Goal: Task Accomplishment & Management: Manage account settings

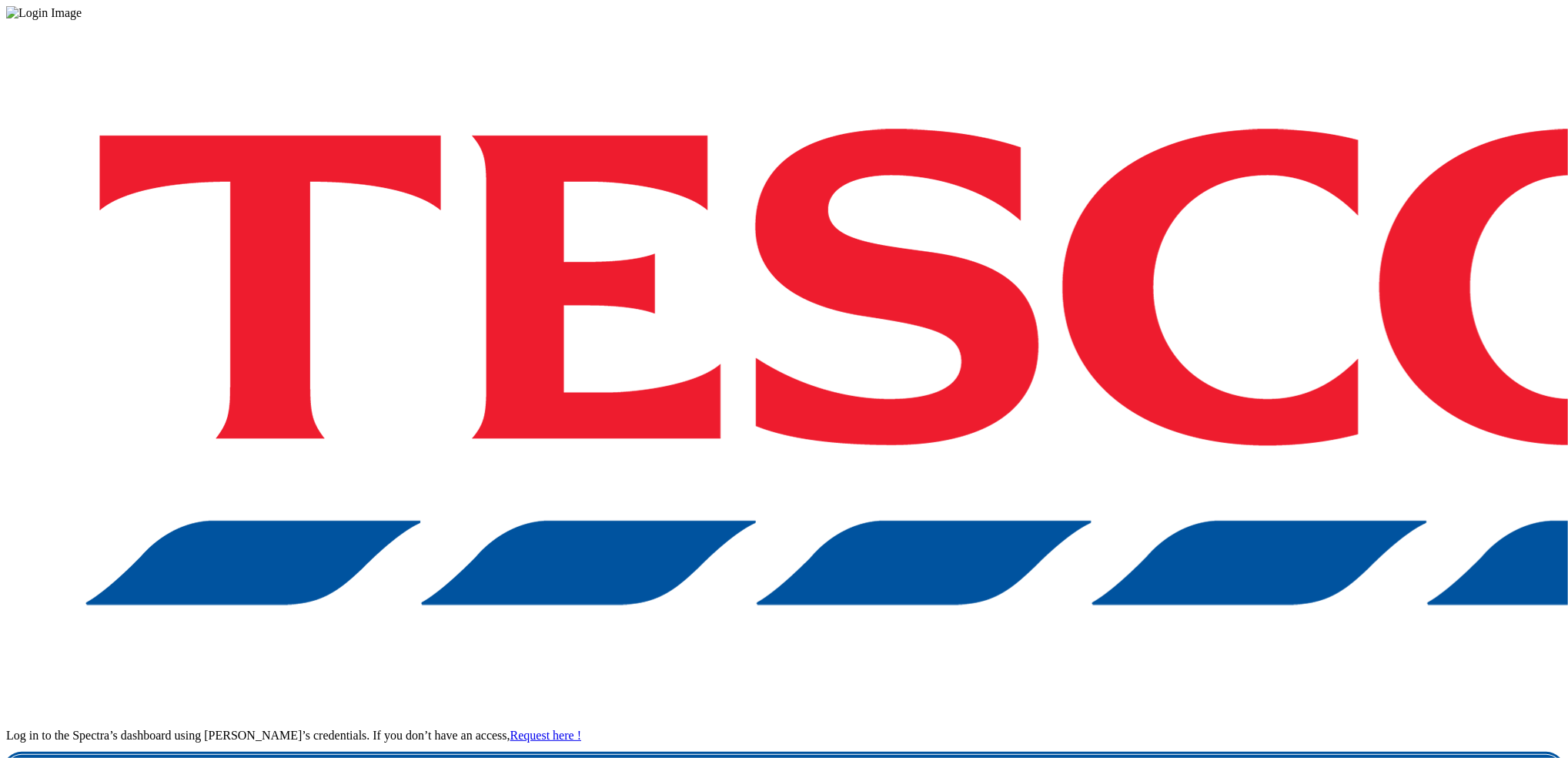
click at [1105, 755] on link "Login" at bounding box center [784, 770] width 1556 height 31
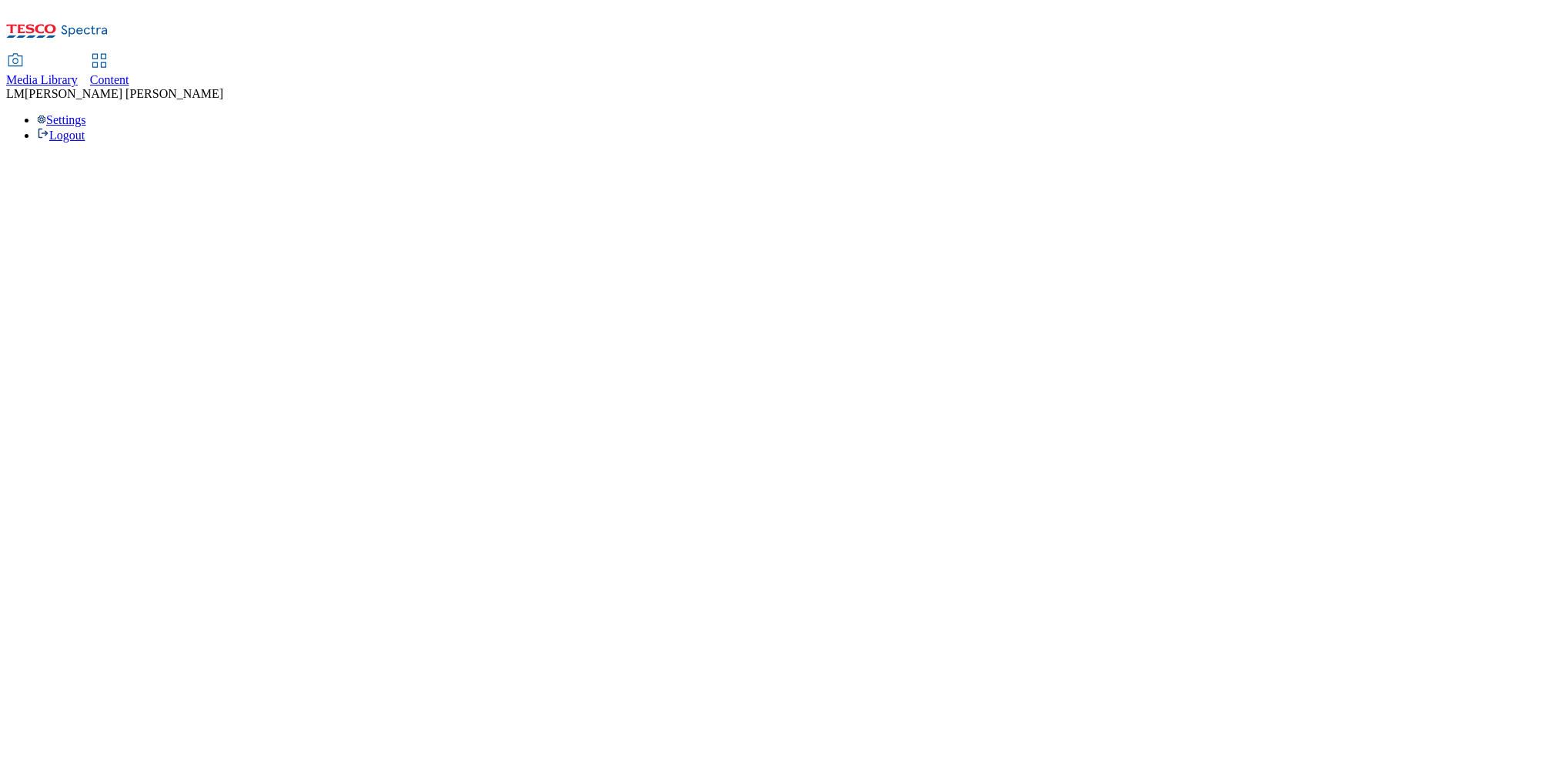
select select "ghs-[GEOGRAPHIC_DATA]"
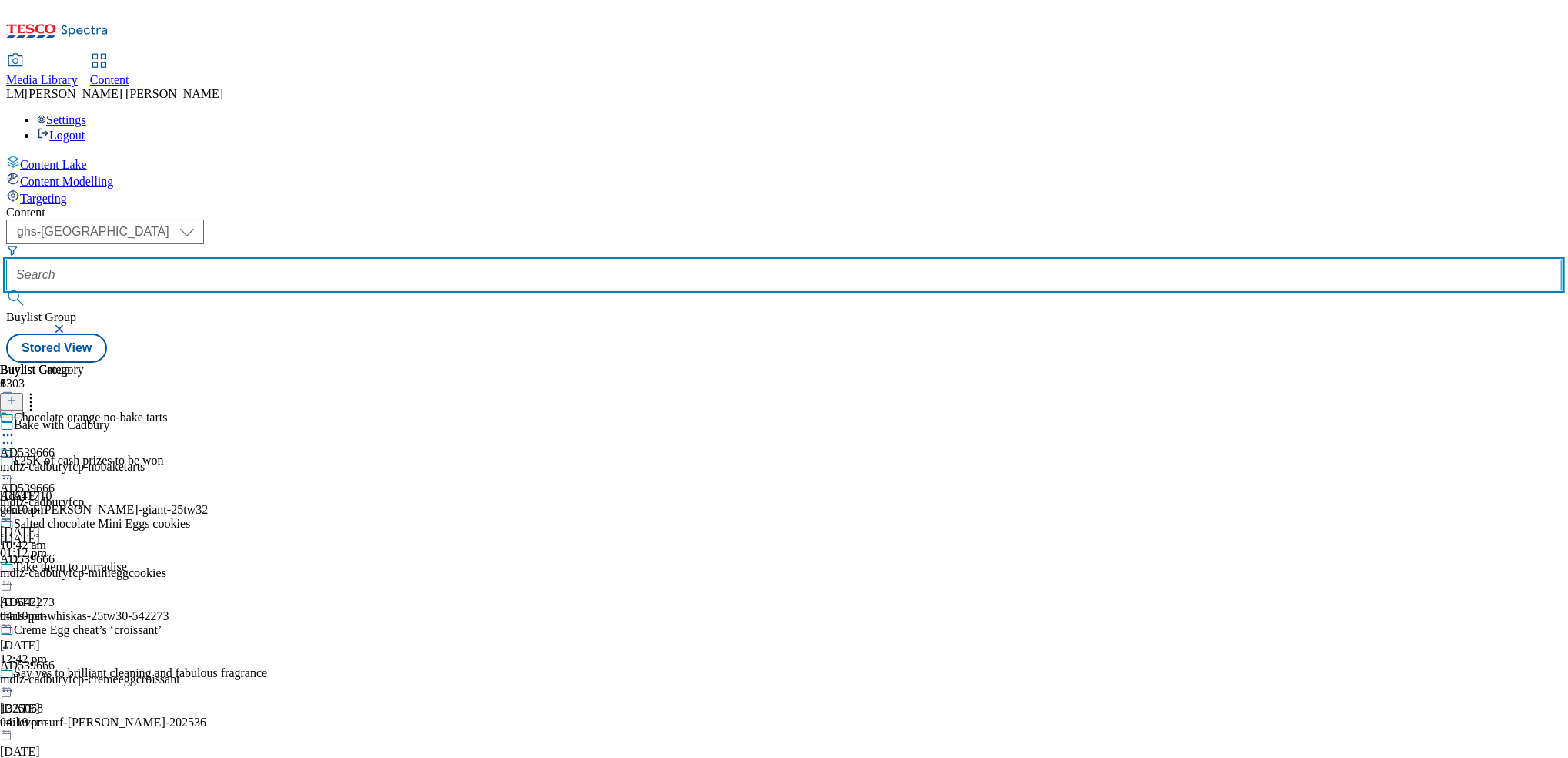
click at [361, 259] on input "text" at bounding box center [784, 274] width 1556 height 31
paste input "542161"
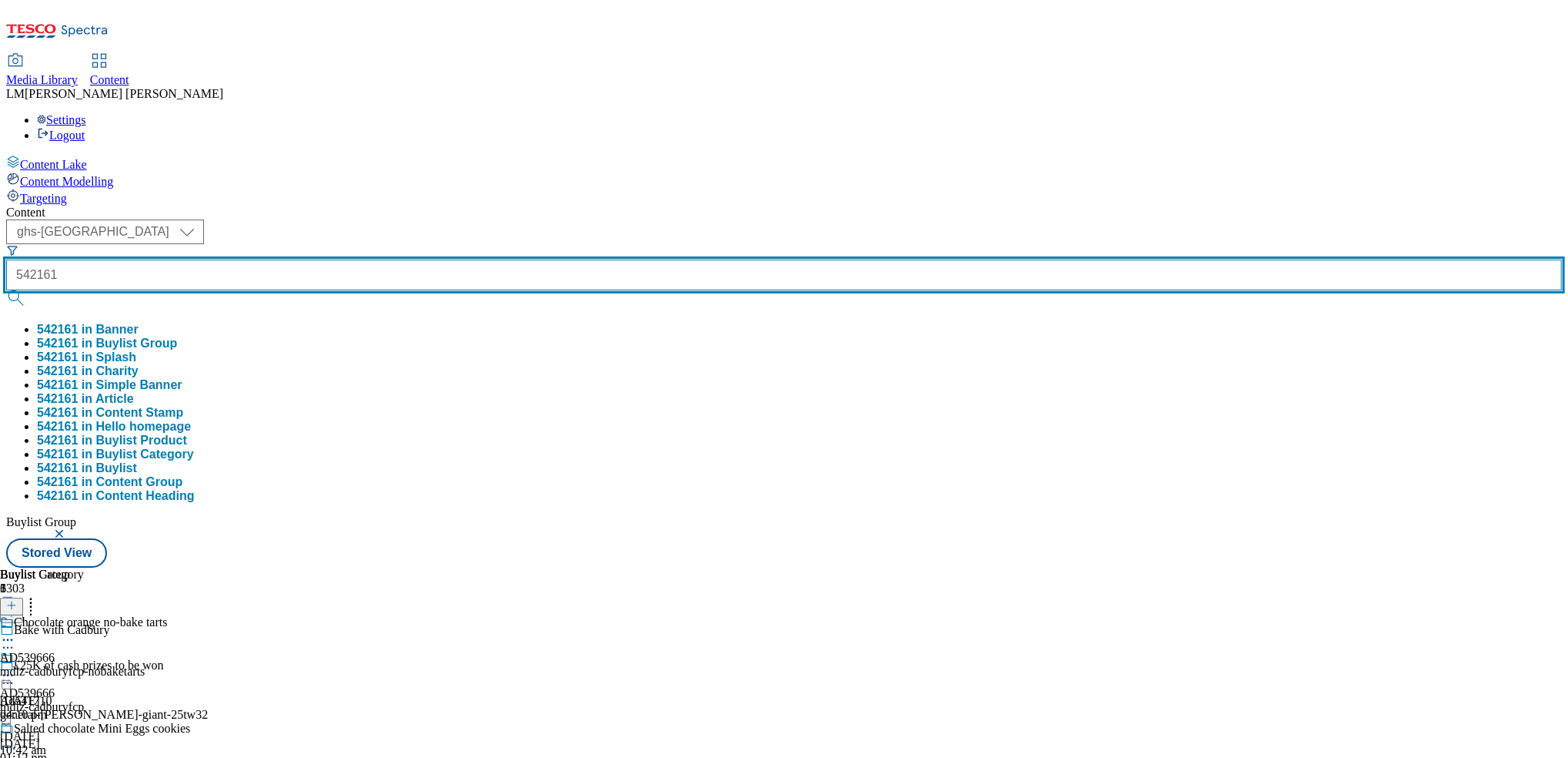
type input "542161"
click at [6, 290] on button "submit" at bounding box center [17, 298] width 22 height 16
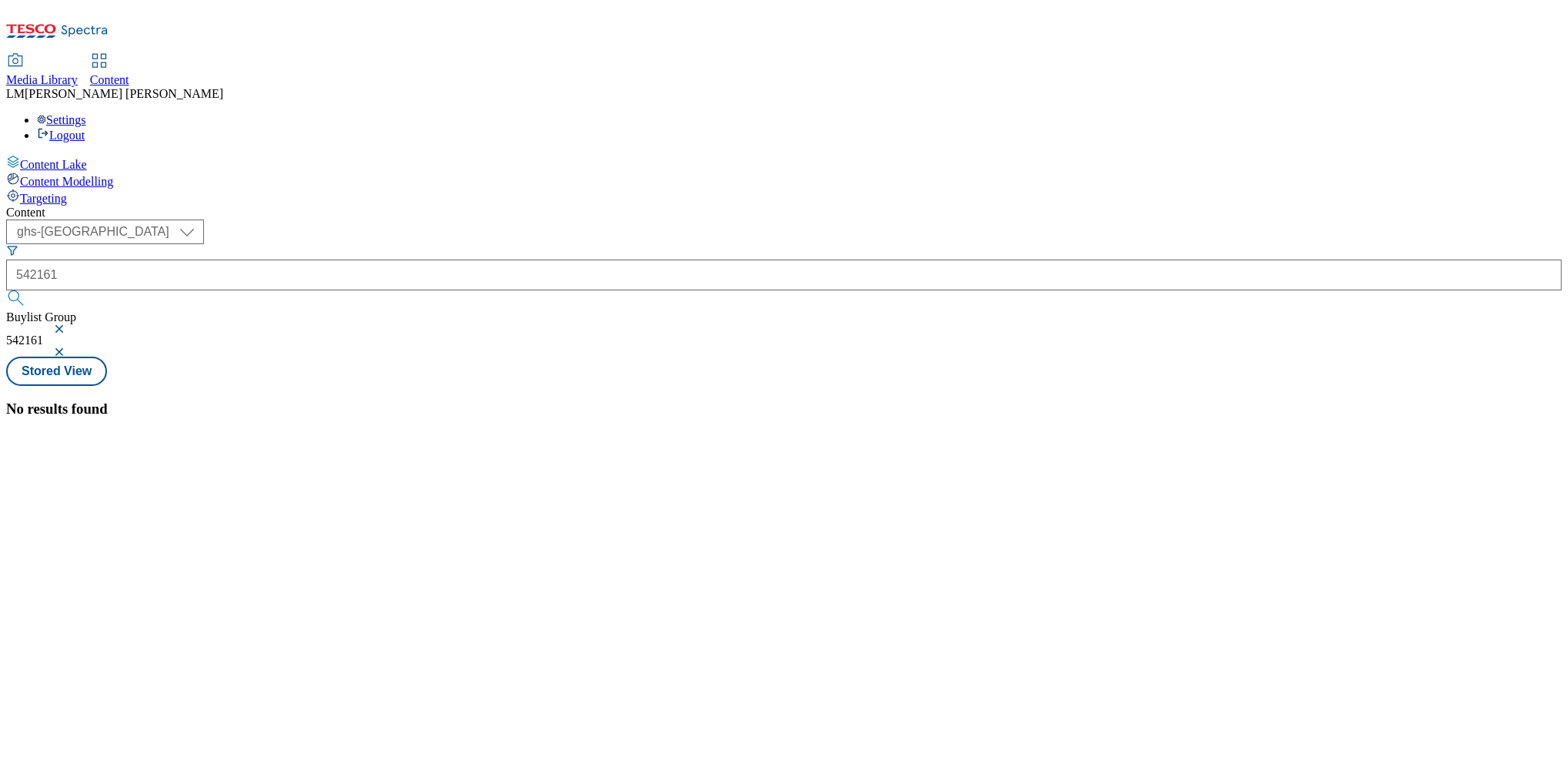
click at [68, 324] on button "button" at bounding box center [61, 328] width 16 height 9
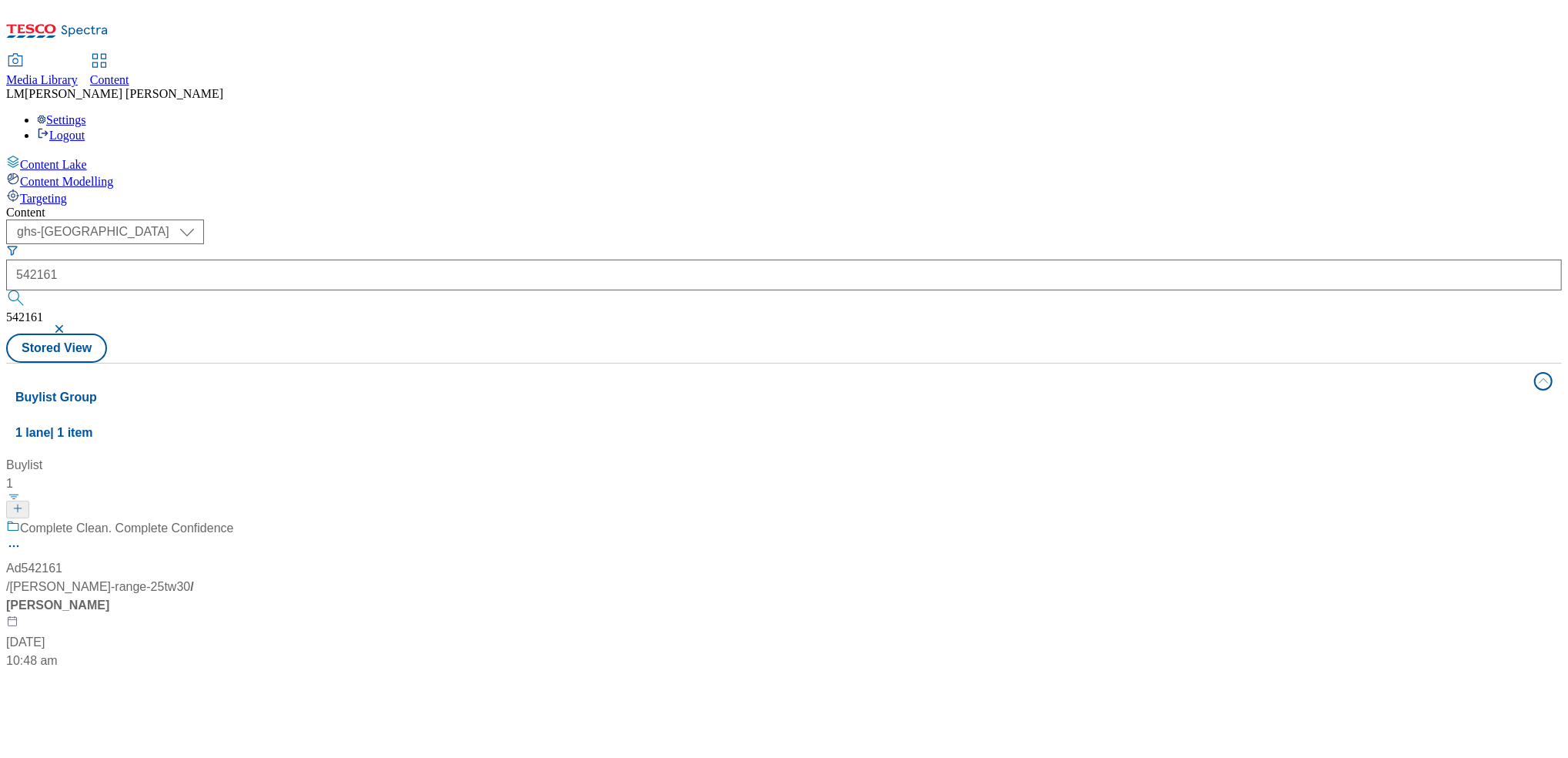
click at [777, 205] on div "Content" at bounding box center [784, 212] width 1556 height 14
click at [233, 519] on div "Complete Clean. Complete Confidence Ad542161 / kimberly-clark-andrex-range-25tw…" at bounding box center [119, 594] width 227 height 151
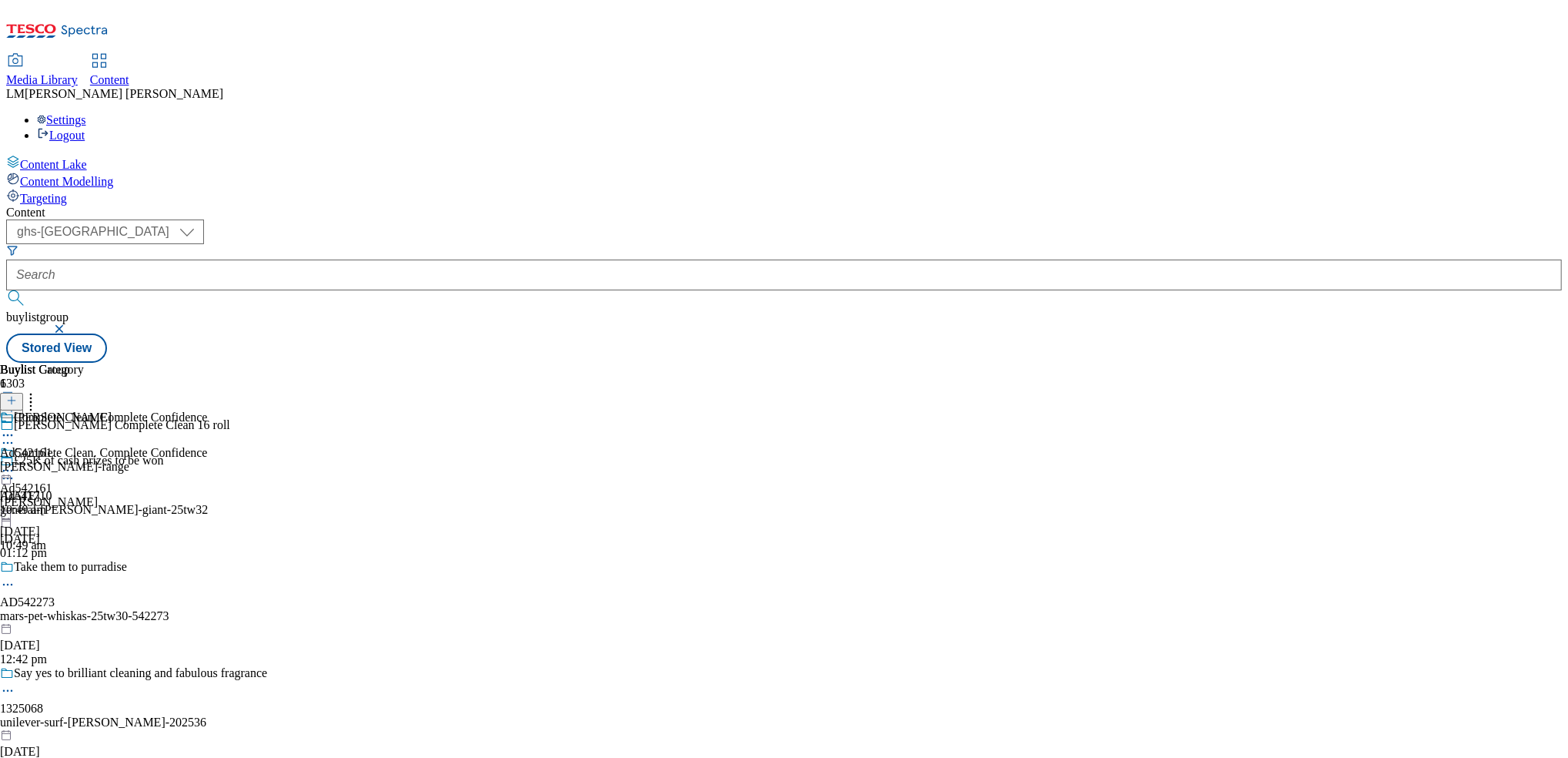
click at [130, 460] on div "kimberly-clark-andrex-range" at bounding box center [65, 466] width 130 height 14
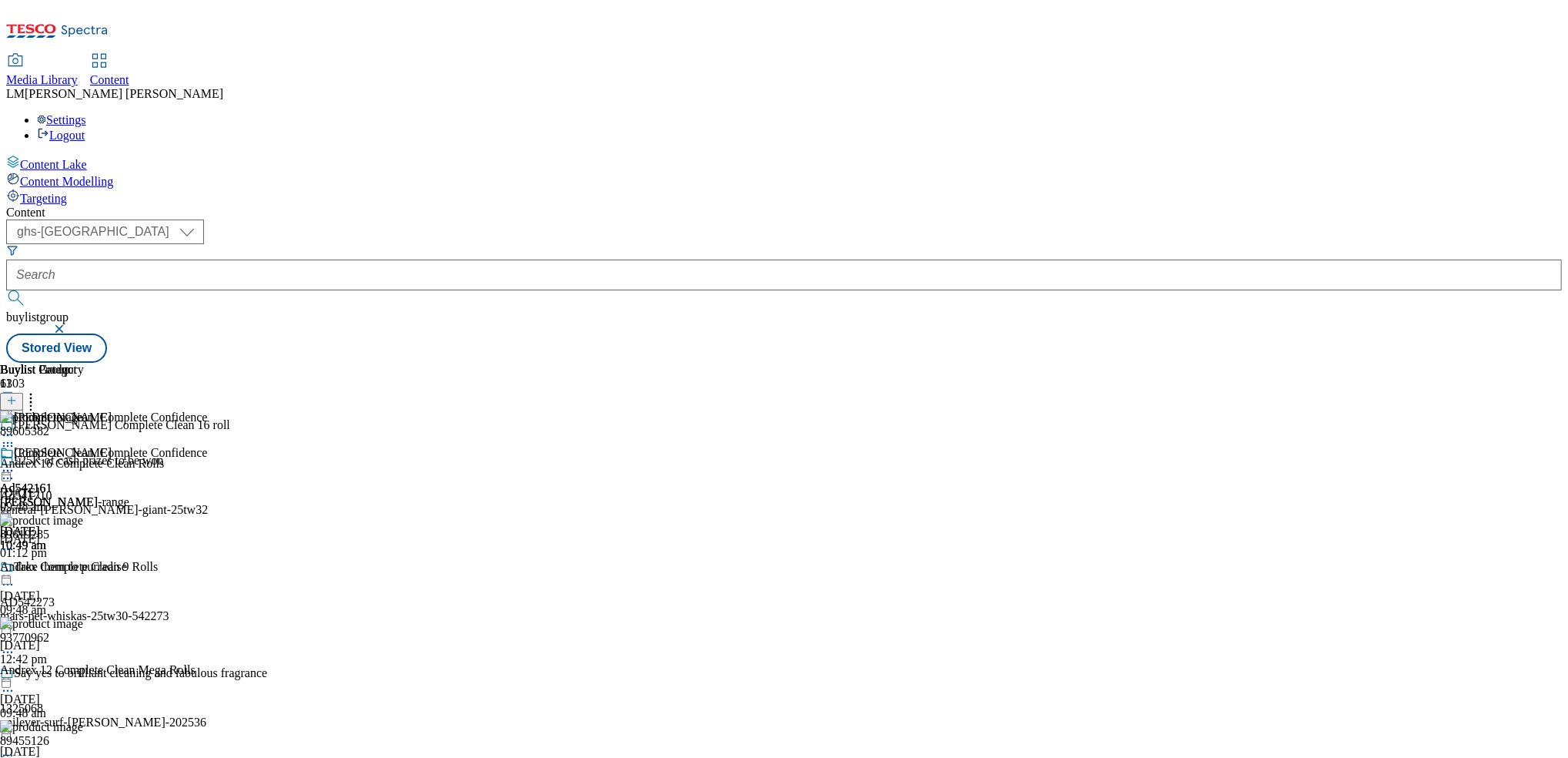
click at [9, 445] on circle at bounding box center [7, 446] width 2 height 2
click at [16, 463] on icon at bounding box center [7, 470] width 16 height 16
click at [97, 639] on span "Un-publish" at bounding box center [71, 645] width 49 height 12
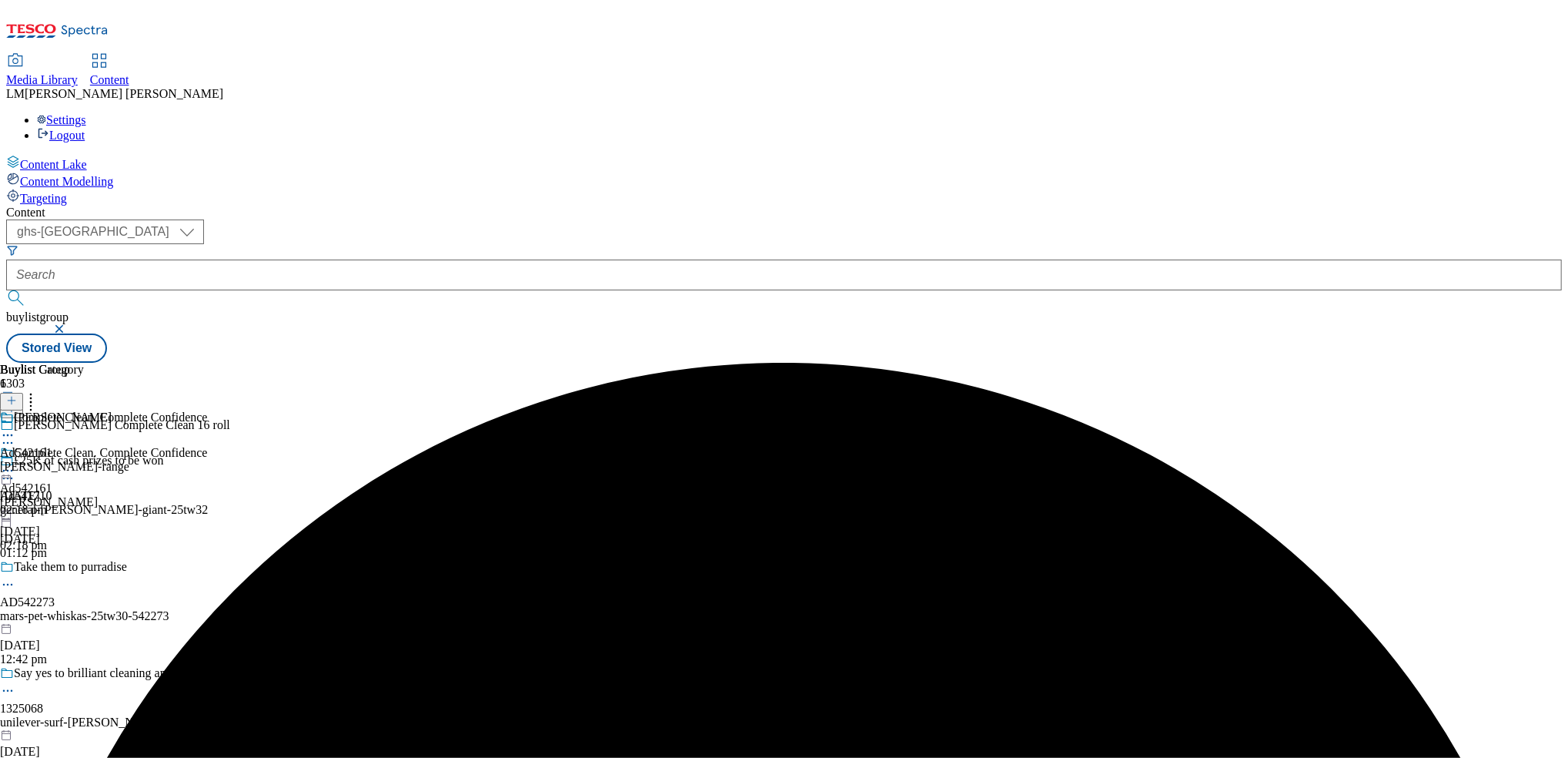
click at [130, 460] on div "kimberly-clark-andrex-range" at bounding box center [65, 466] width 130 height 14
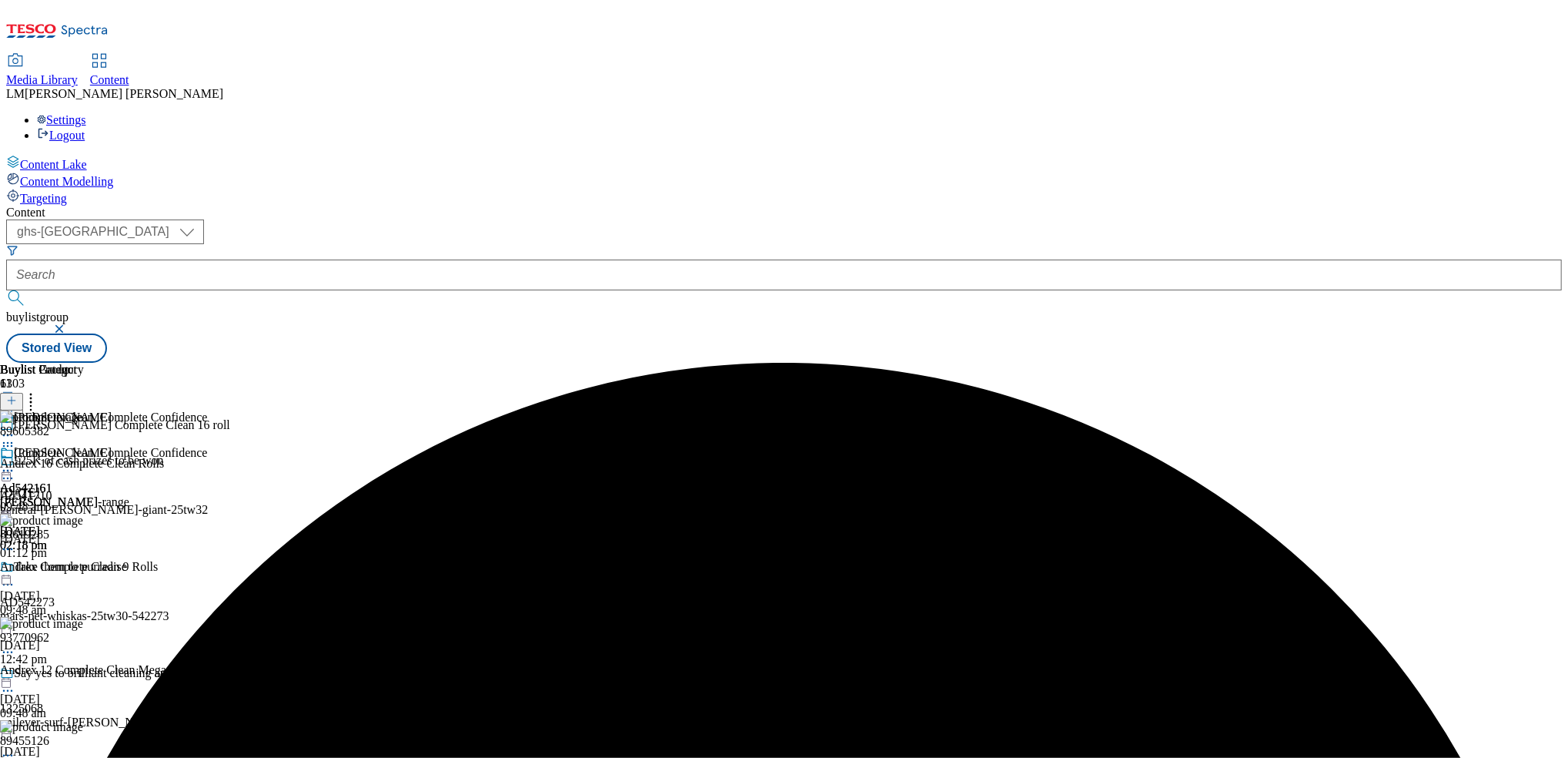
click at [208, 445] on div "Complete Clean. Complete Confidence" at bounding box center [104, 463] width 208 height 36
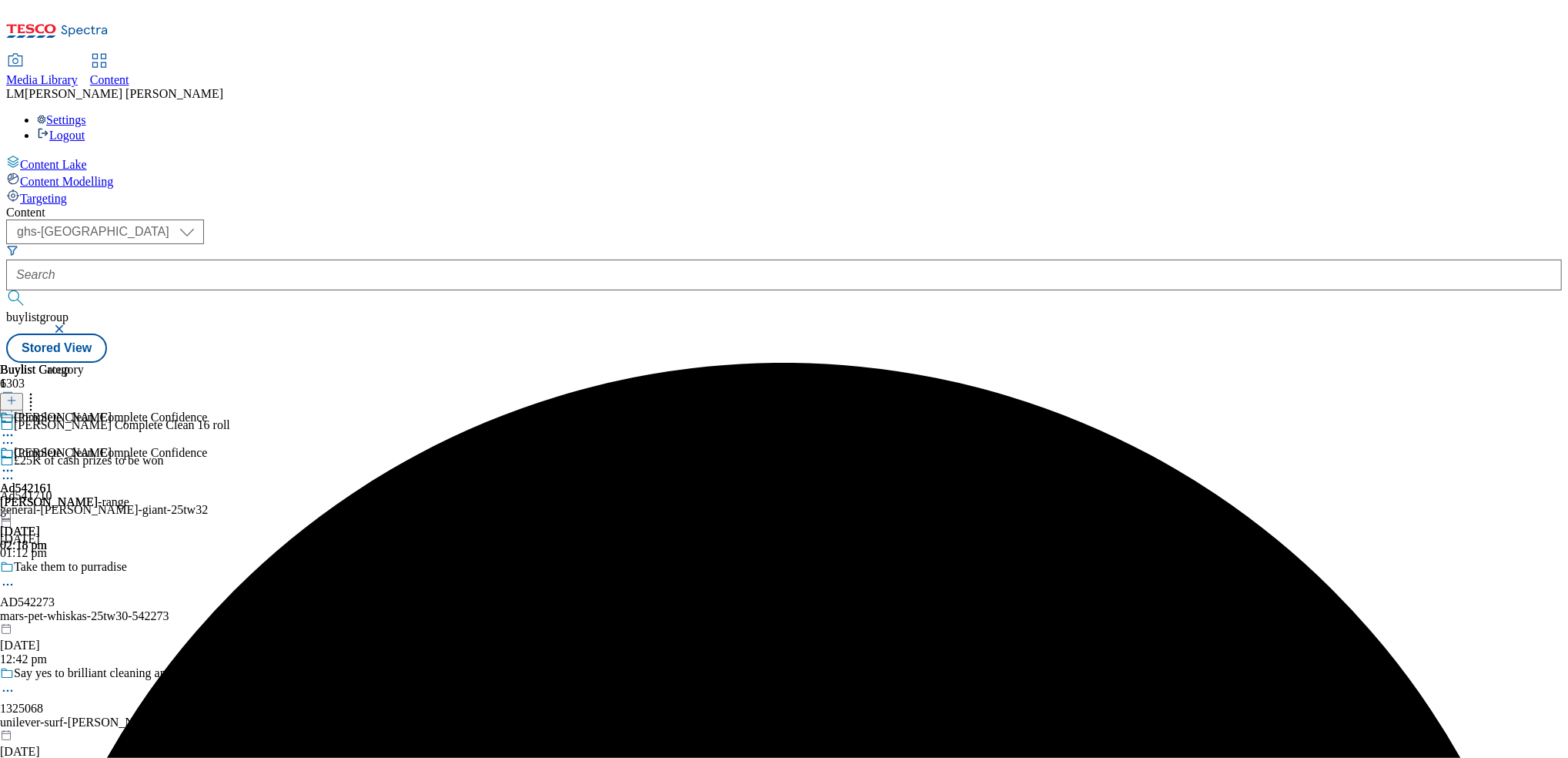
click at [16, 463] on icon at bounding box center [7, 470] width 16 height 16
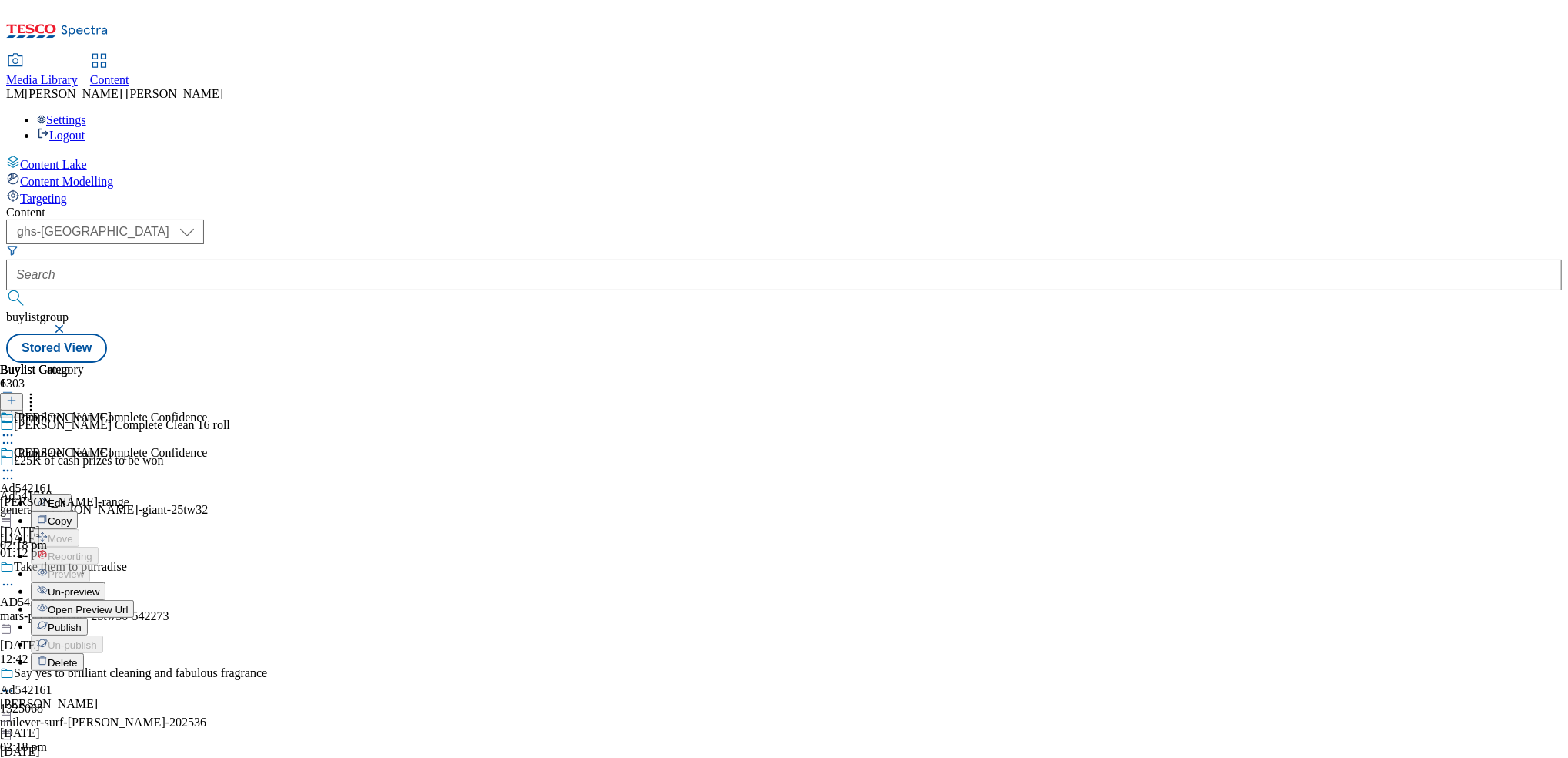
click at [128, 603] on span "Open Preview Url" at bounding box center [87, 609] width 80 height 12
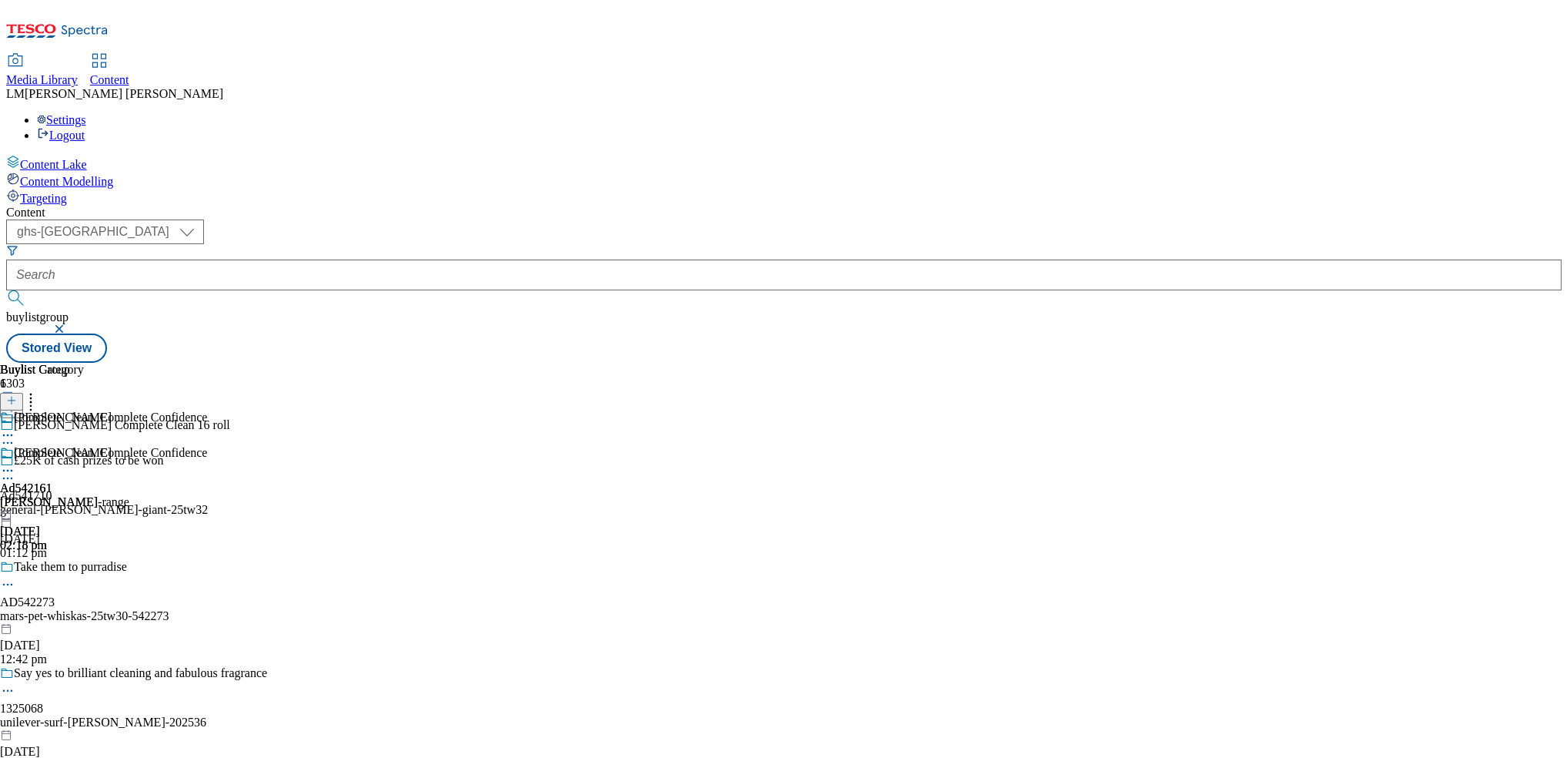
click at [9, 470] on circle at bounding box center [7, 470] width 2 height 2
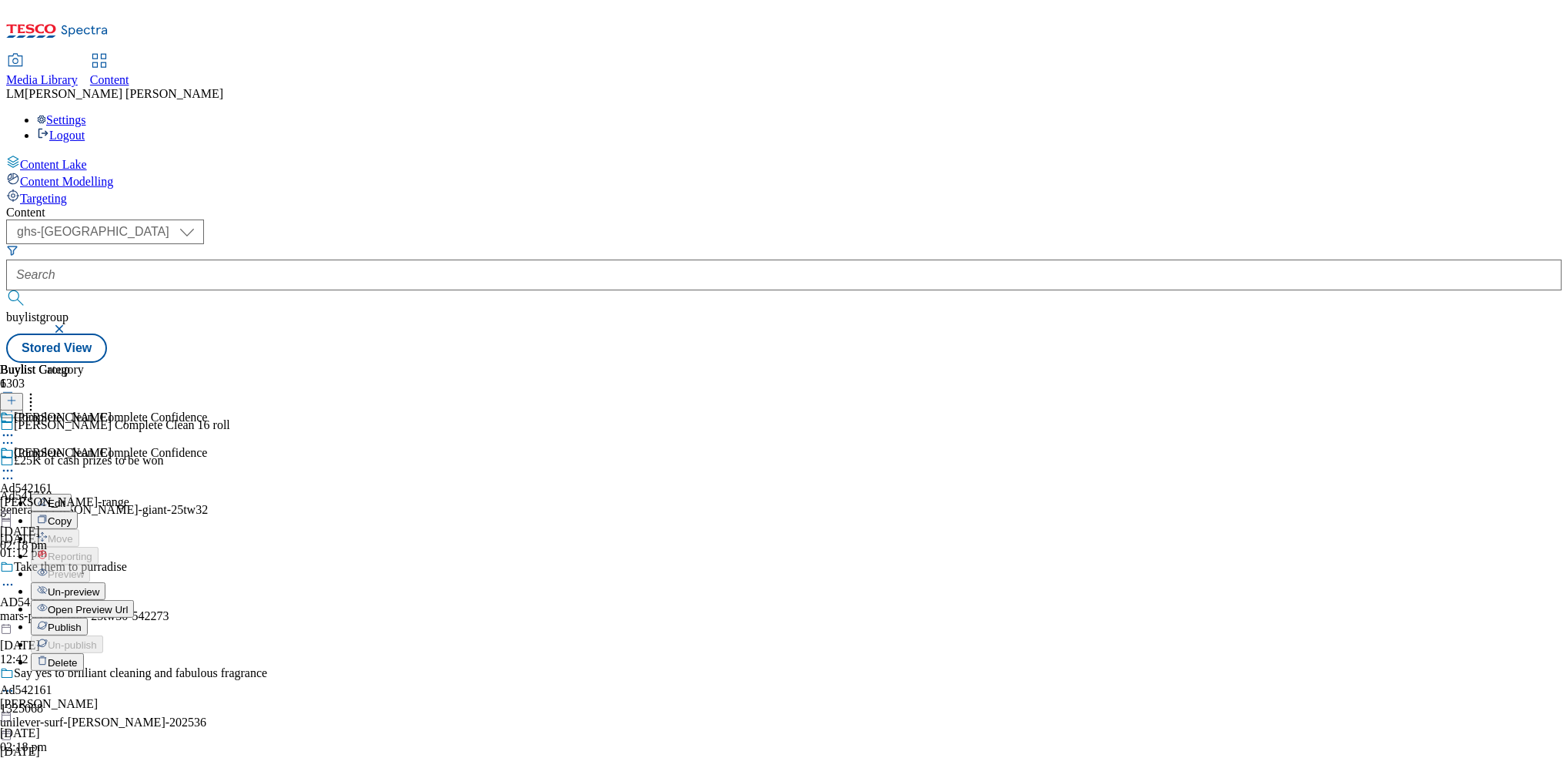
click at [81, 622] on span "Publish" at bounding box center [64, 628] width 34 height 12
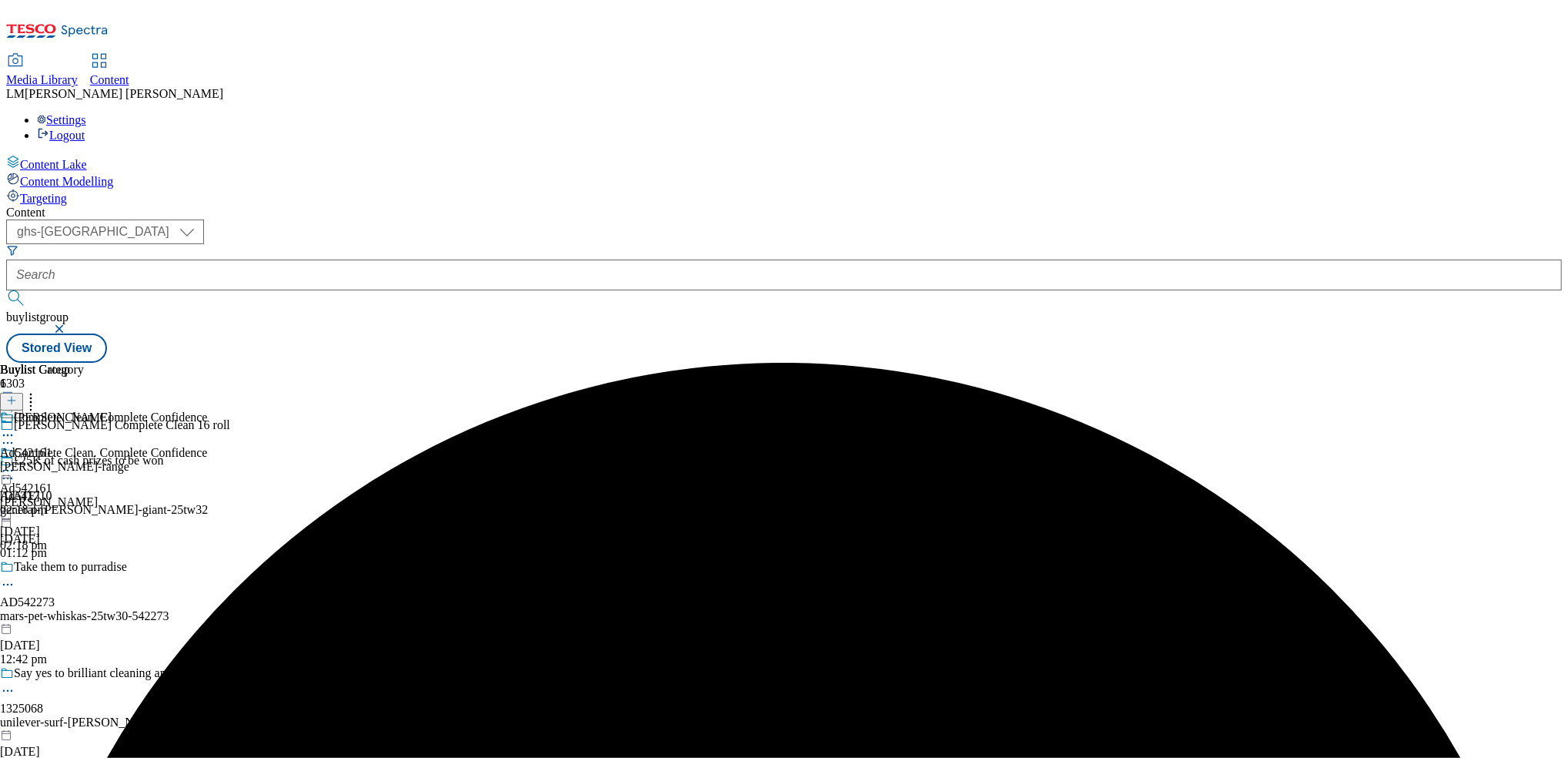
click at [16, 463] on icon at bounding box center [7, 470] width 16 height 16
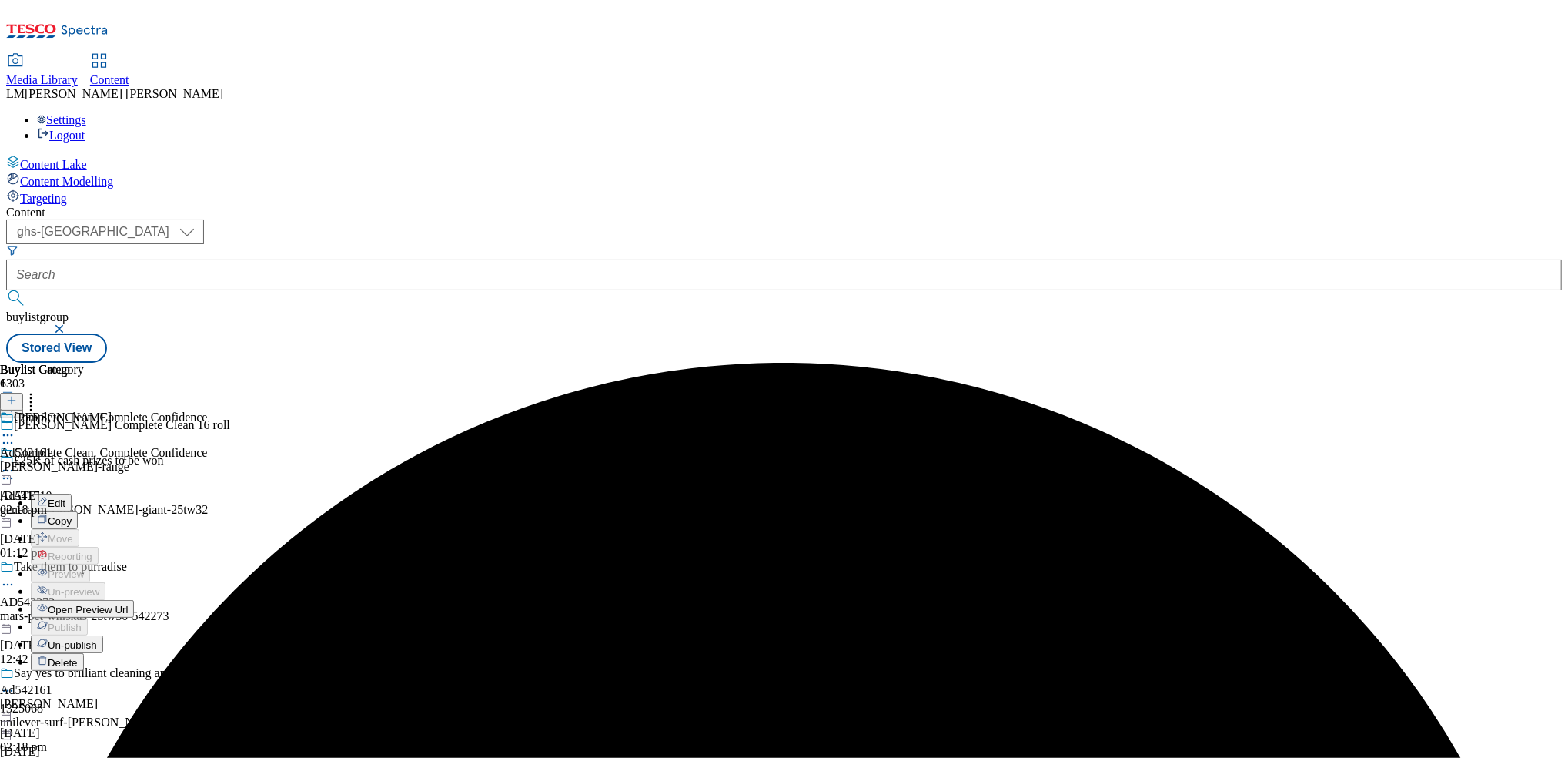
click at [128, 603] on span "Open Preview Url" at bounding box center [87, 609] width 80 height 12
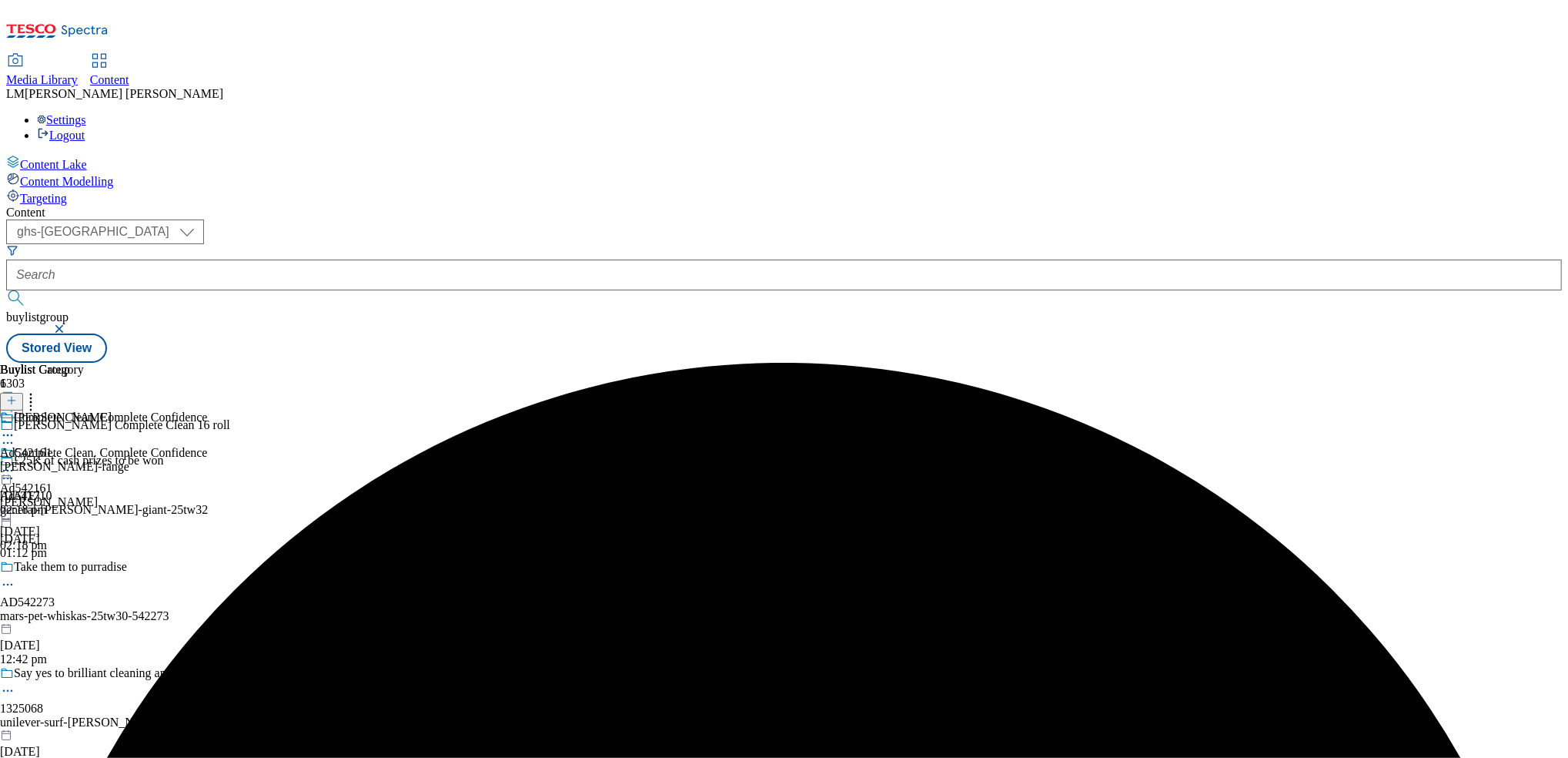
click at [130, 460] on div "kimberly-clark-andrex-range" at bounding box center [65, 466] width 130 height 14
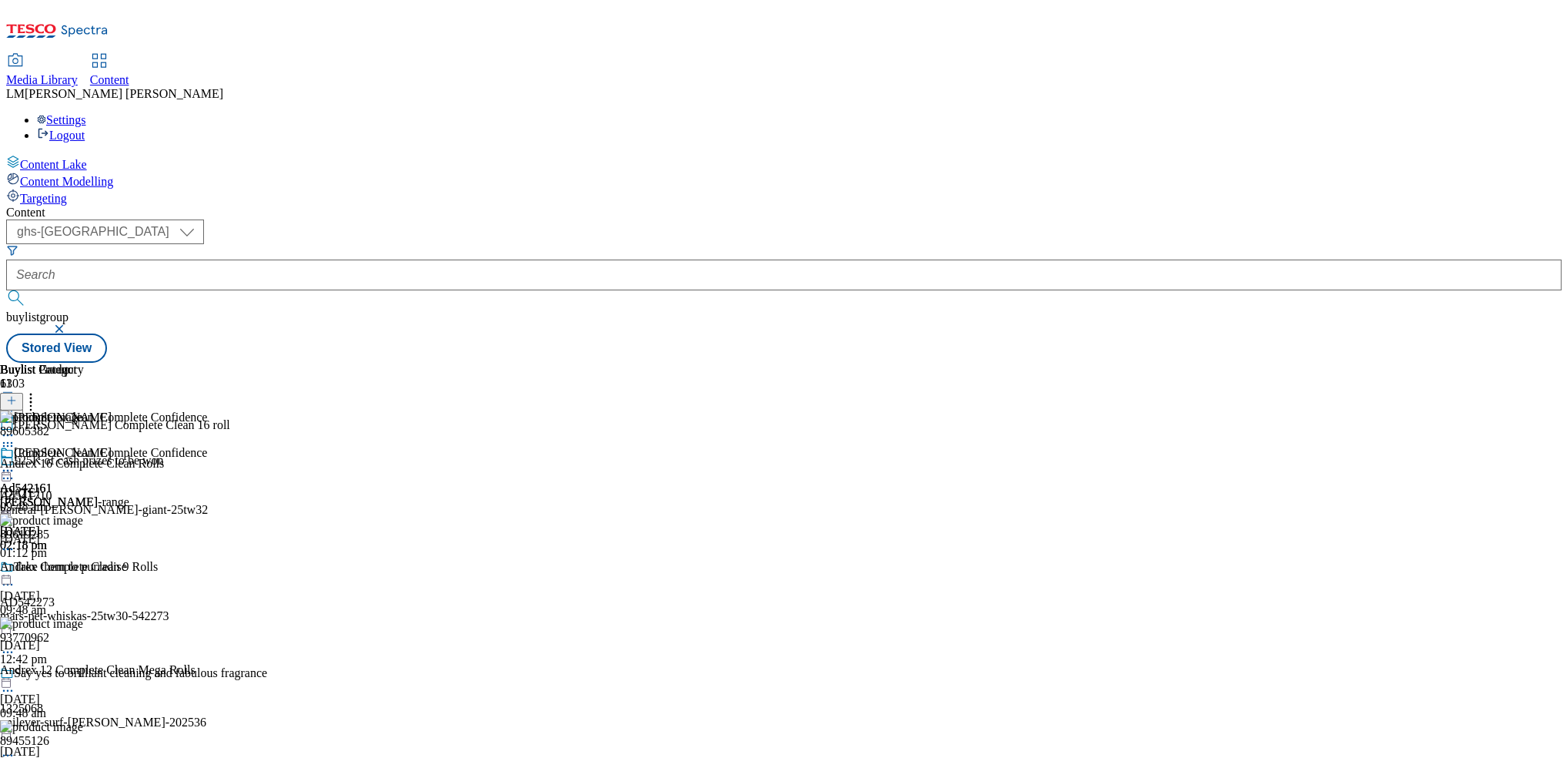
click at [16, 438] on icon at bounding box center [7, 445] width 16 height 16
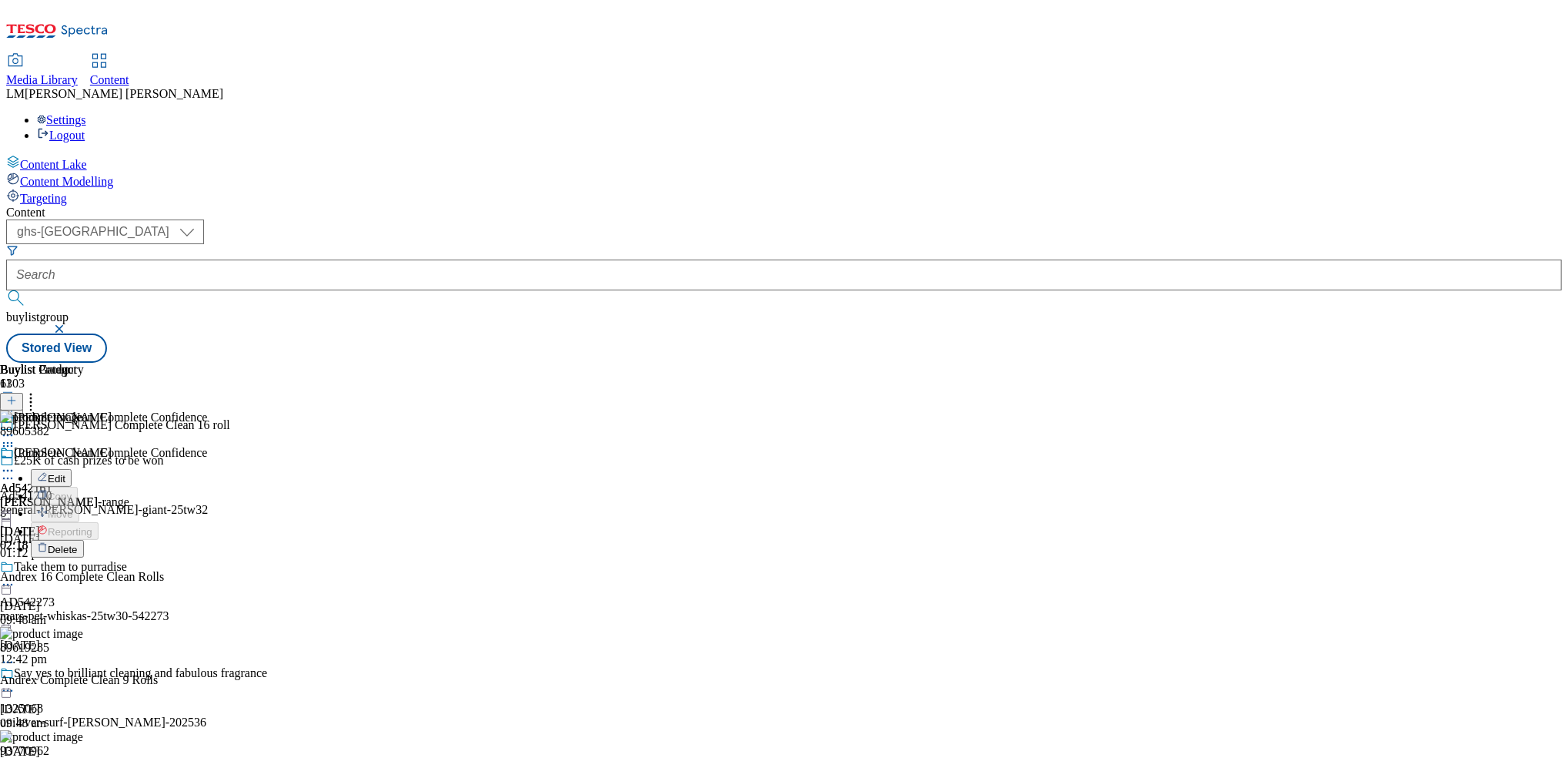
click at [71, 469] on button "Edit" at bounding box center [51, 477] width 41 height 17
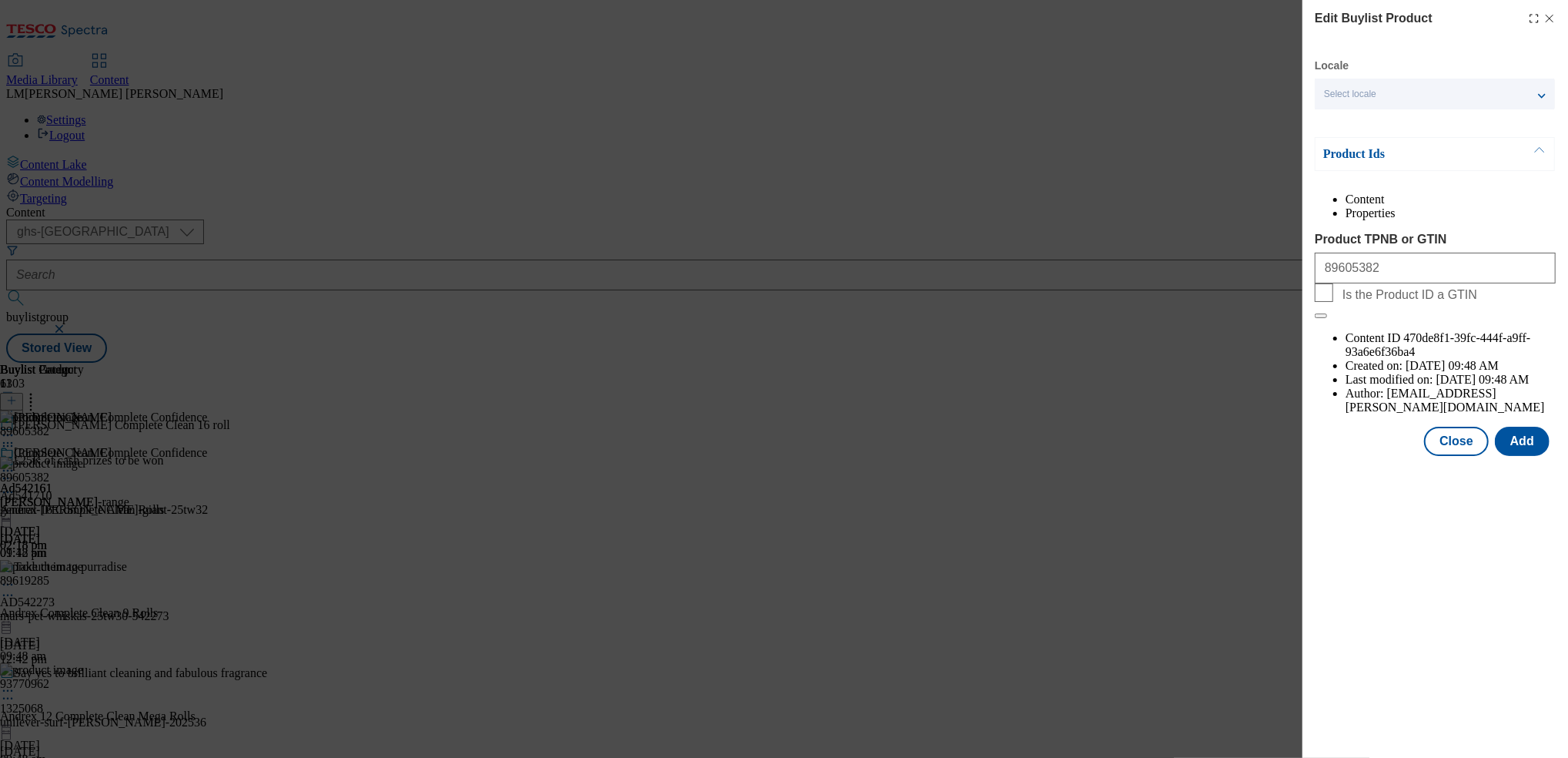
click at [1551, 23] on icon "Modal" at bounding box center [1550, 18] width 12 height 12
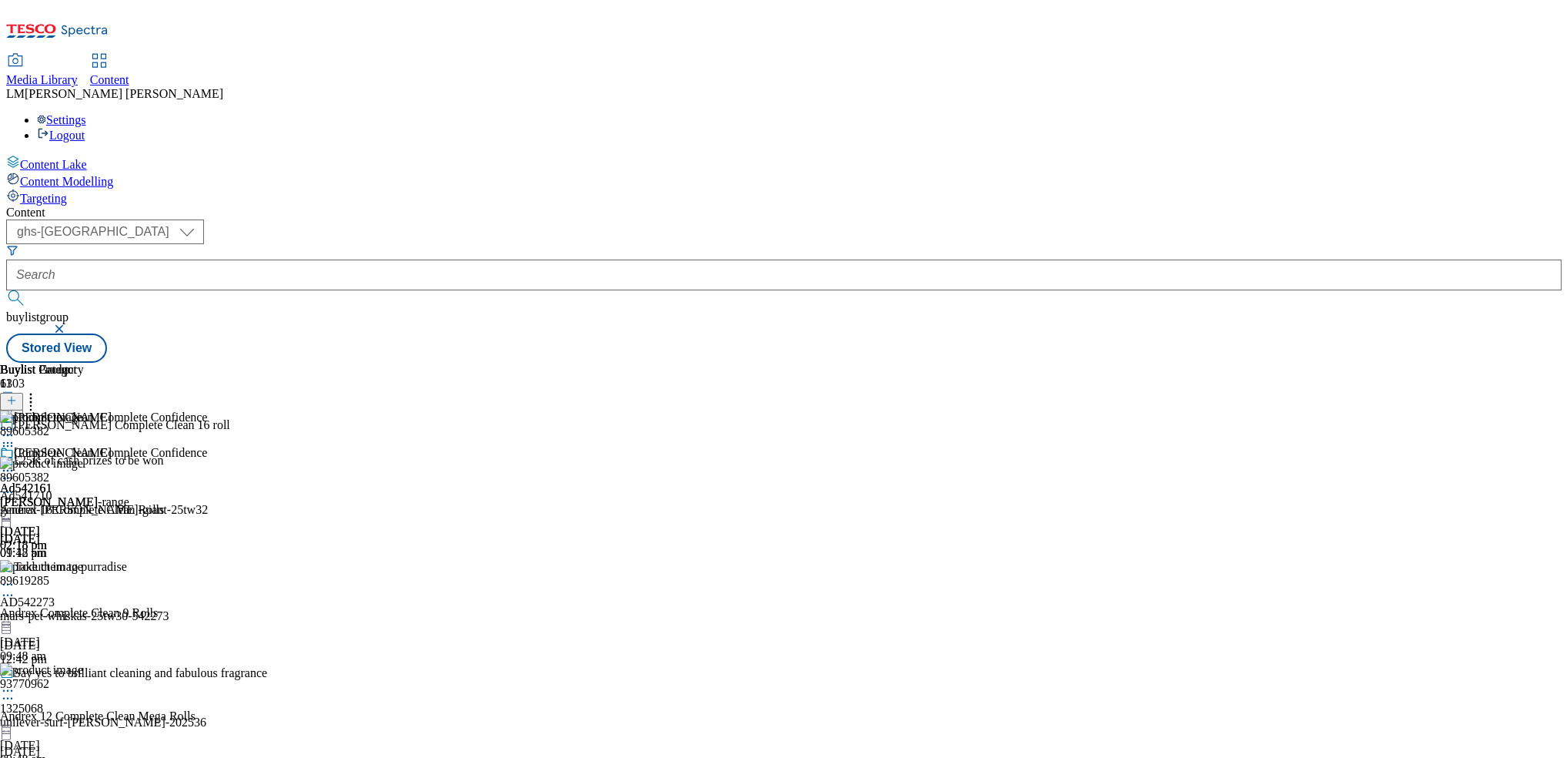
click at [16, 463] on icon at bounding box center [7, 470] width 16 height 16
